Goal: Understand process/instructions: Learn about a topic

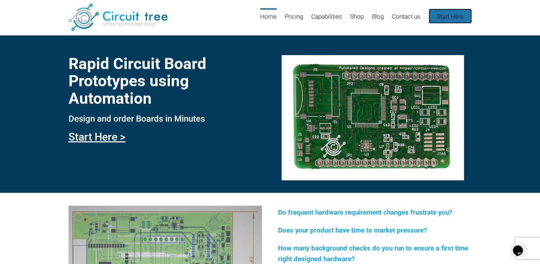
click at [447, 13] on link "Start Here" at bounding box center [450, 16] width 43 height 15
click at [271, 16] on link "Home" at bounding box center [268, 19] width 16 height 23
click at [99, 136] on link "Start Here >" at bounding box center [97, 136] width 57 height 12
click at [111, 138] on link "Start Here >" at bounding box center [97, 136] width 57 height 12
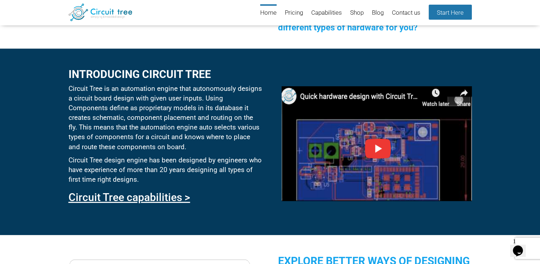
scroll to position [309, 0]
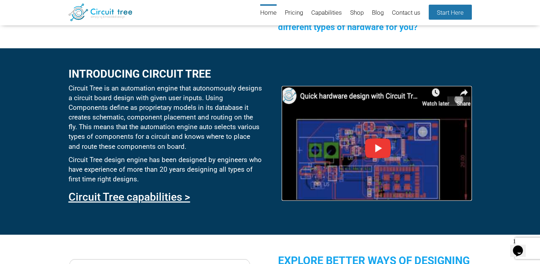
click at [374, 147] on img at bounding box center [377, 143] width 190 height 115
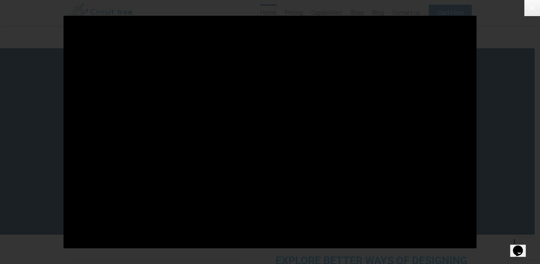
click at [528, 10] on icon at bounding box center [532, 8] width 9 height 9
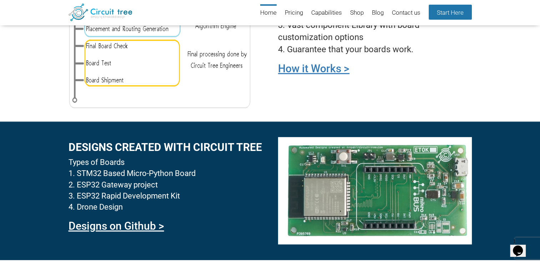
scroll to position [600, 0]
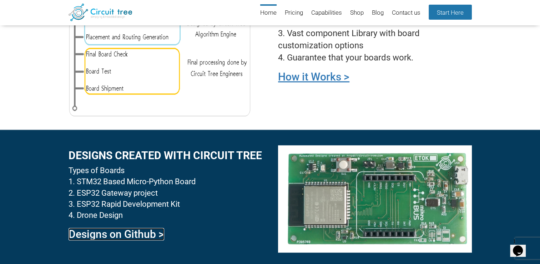
click at [133, 232] on link "Designs on Github >" at bounding box center [117, 233] width 96 height 12
